Goal: Navigation & Orientation: Find specific page/section

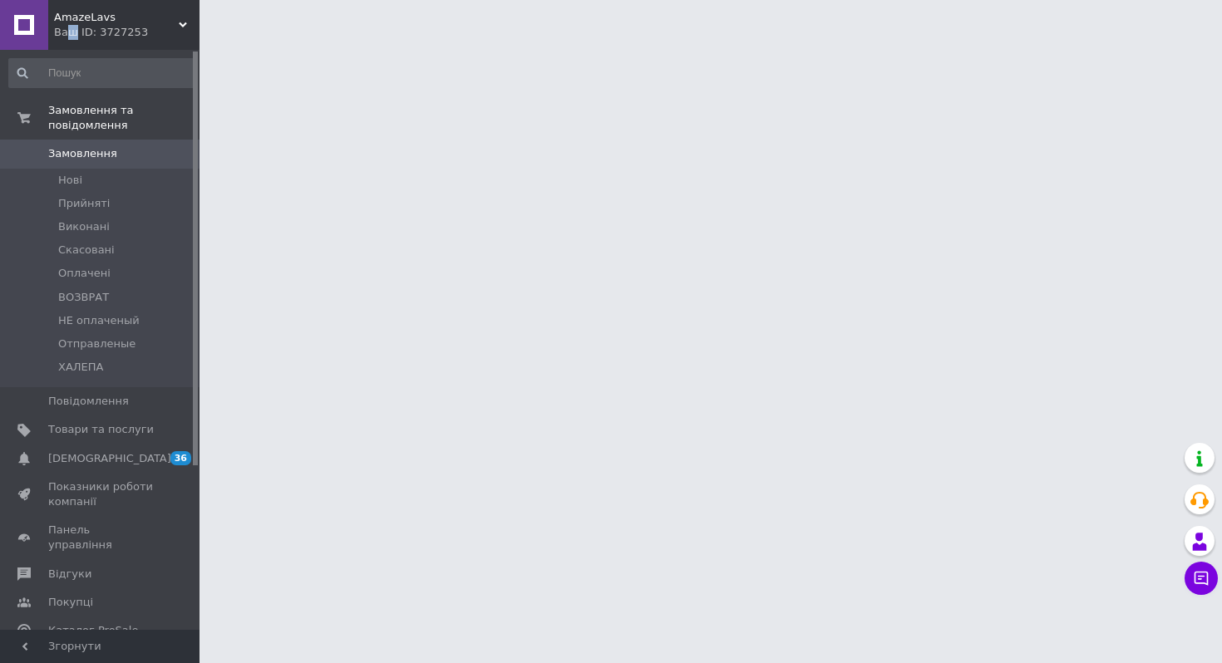
click at [71, 27] on div "Ваш ID: 3727253" at bounding box center [126, 32] width 145 height 15
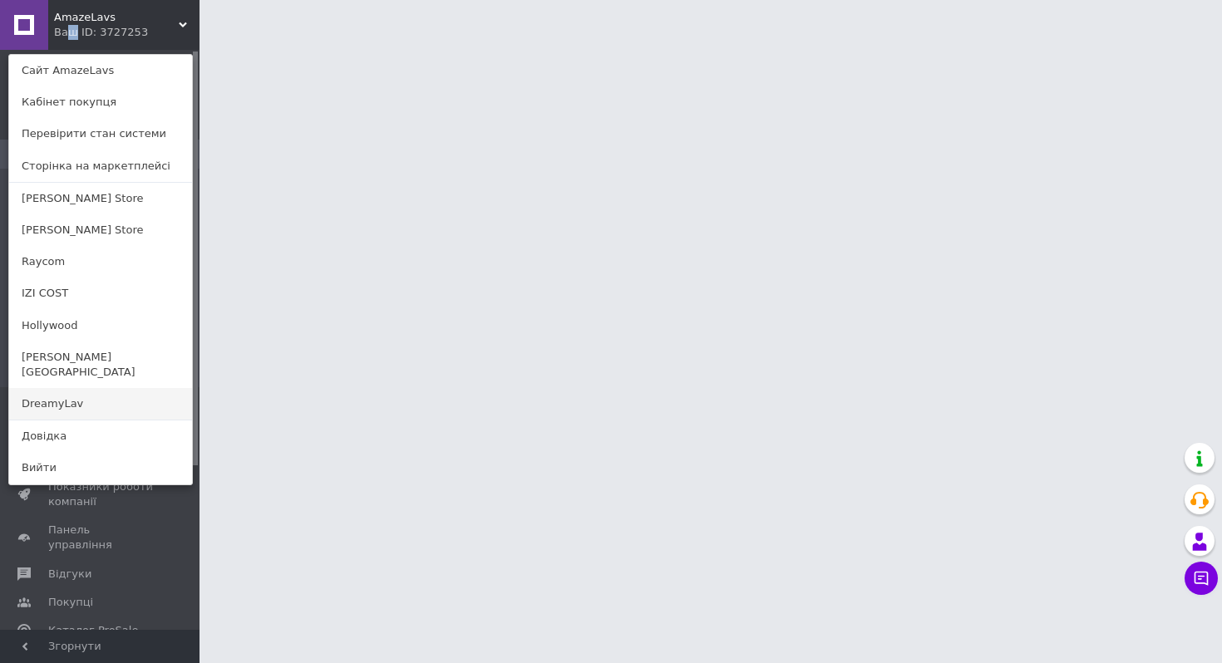
click at [67, 388] on link "DreamyLav" at bounding box center [100, 404] width 183 height 32
